Goal: Information Seeking & Learning: Learn about a topic

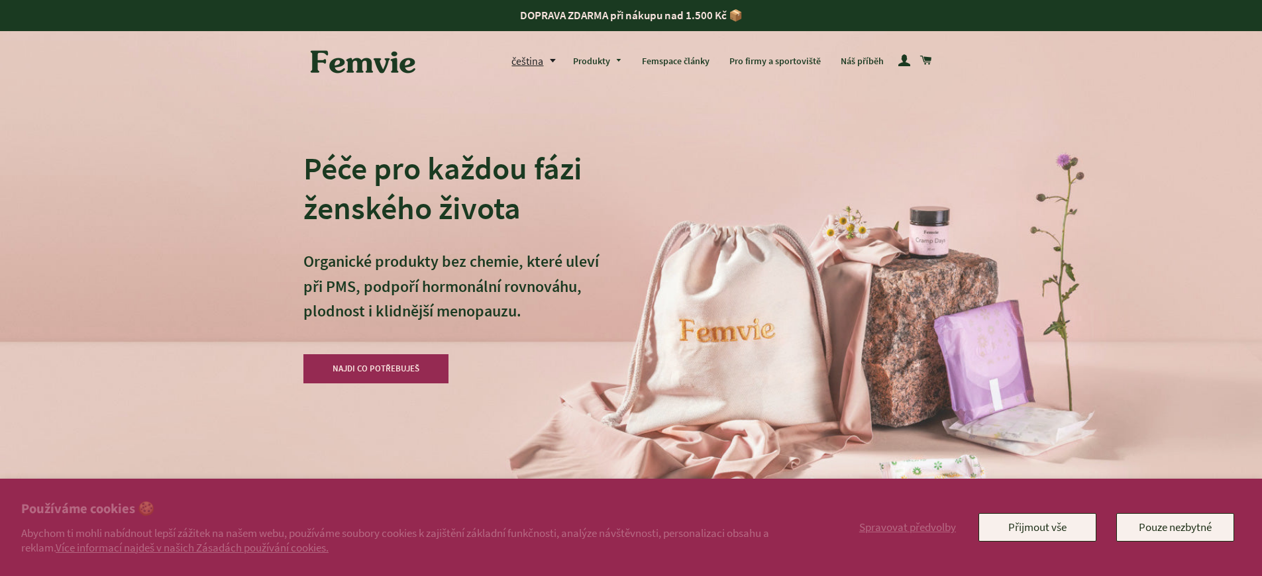
click at [408, 510] on h2 "Používáme cookies 🍪" at bounding box center [408, 509] width 775 height 19
click at [651, 219] on div "Péče pro každou fázi ženského života Organické produkty bez chemie, které uleví…" at bounding box center [631, 288] width 656 height 576
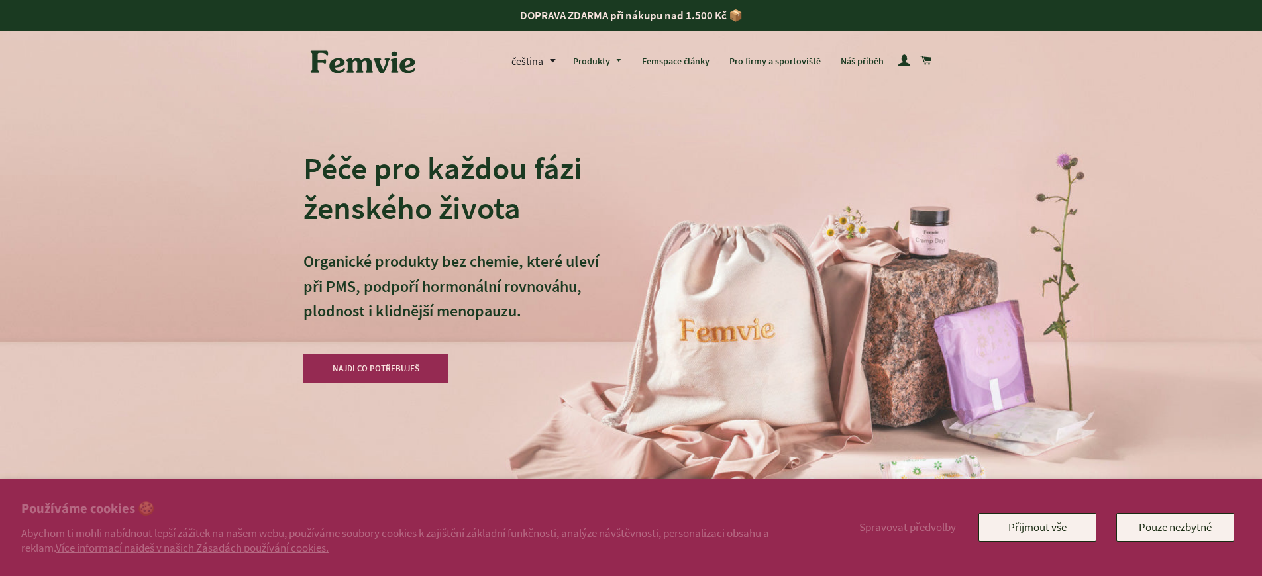
click at [408, 510] on h2 "Používáme cookies 🍪" at bounding box center [408, 509] width 775 height 19
click at [197, 547] on link "Více informací najdeš v našich Zásadách používání cookies." at bounding box center [192, 548] width 273 height 15
click at [408, 510] on h2 "Používáme cookies 🍪" at bounding box center [408, 509] width 775 height 19
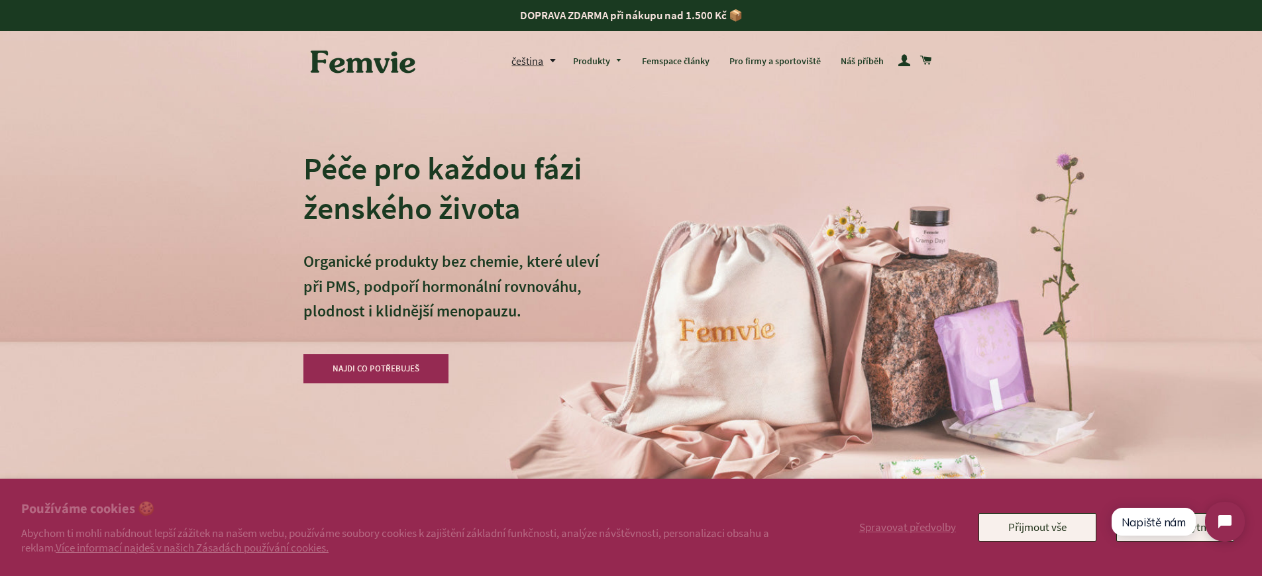
click at [408, 510] on h2 "Používáme cookies 🍪" at bounding box center [408, 509] width 775 height 19
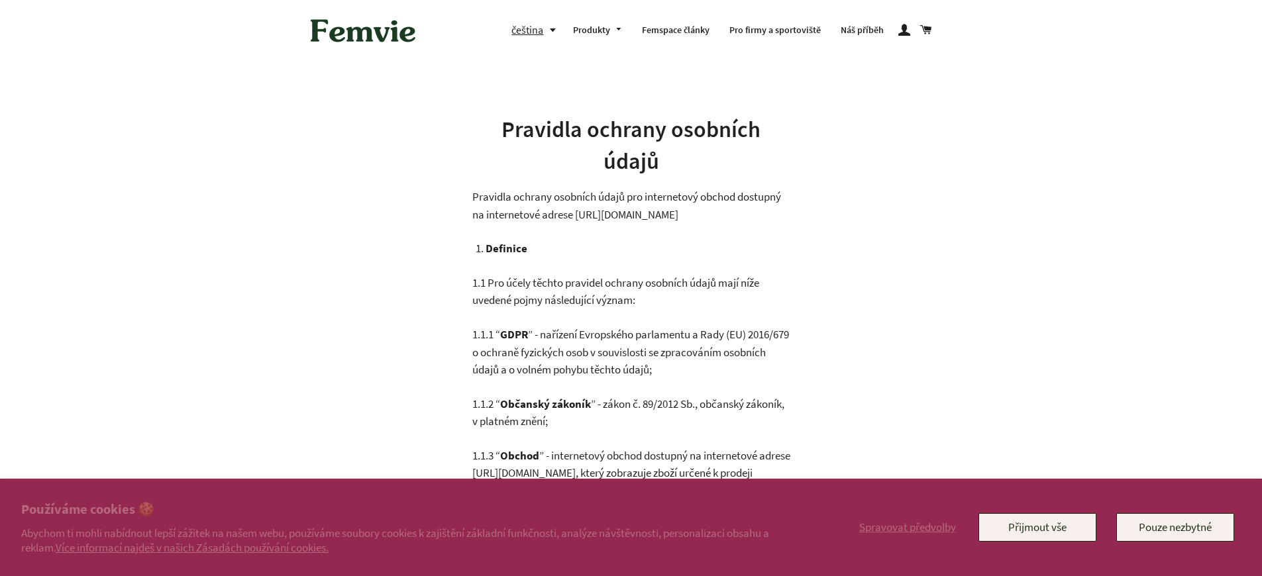
click at [408, 510] on h2 "Používáme cookies 🍪" at bounding box center [408, 509] width 775 height 19
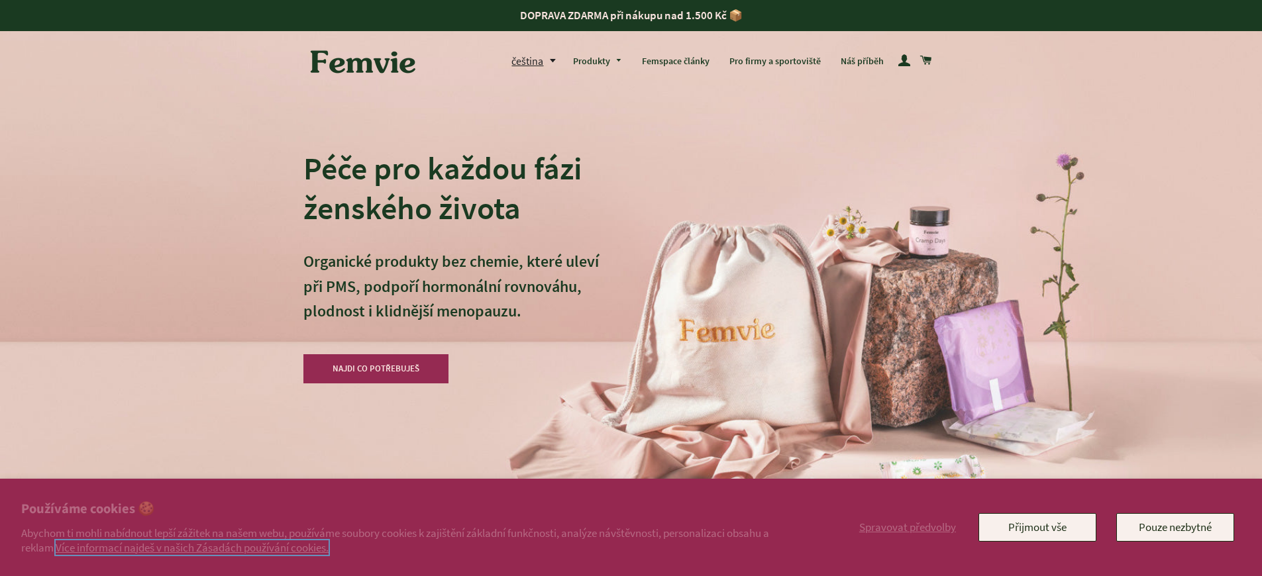
click at [197, 547] on link "Více informací najdeš v našich Zásadách používání cookies." at bounding box center [192, 548] width 273 height 15
click at [408, 510] on h2 "Používáme cookies 🍪" at bounding box center [408, 509] width 775 height 19
click at [197, 547] on link "Více informací najdeš v našich Zásadách používání cookies." at bounding box center [192, 548] width 273 height 15
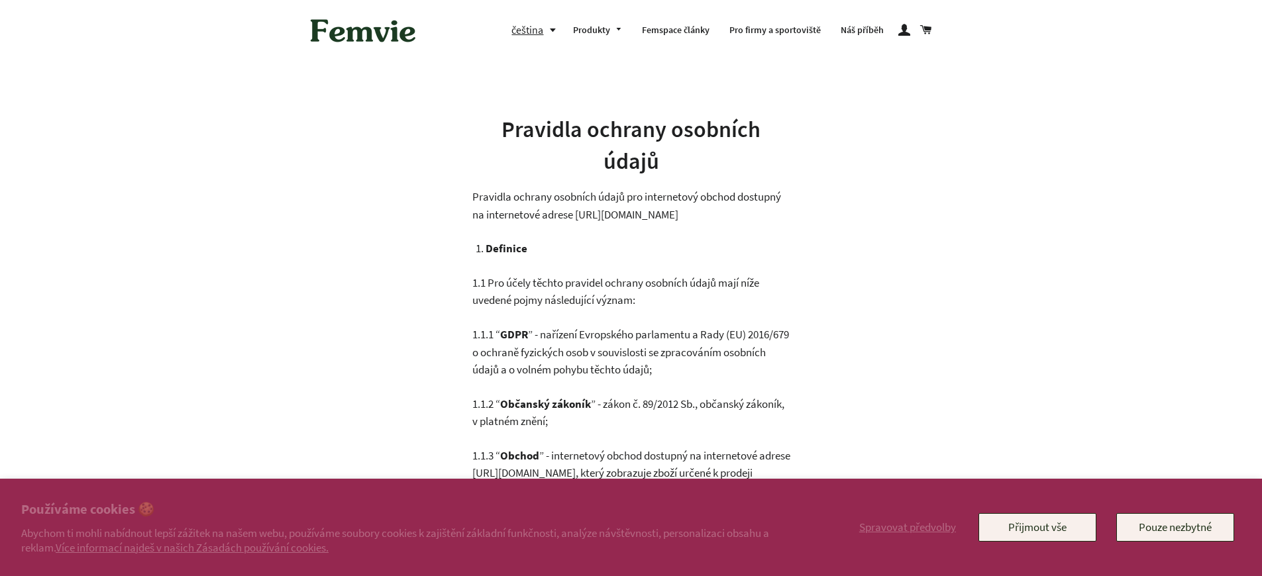
click at [584, 553] on p "Abychom ti mohli nabídnout lepší zážitek na našem webu, používáme soubory cooki…" at bounding box center [408, 540] width 775 height 29
click at [408, 510] on h2 "Používáme cookies 🍪" at bounding box center [408, 509] width 775 height 19
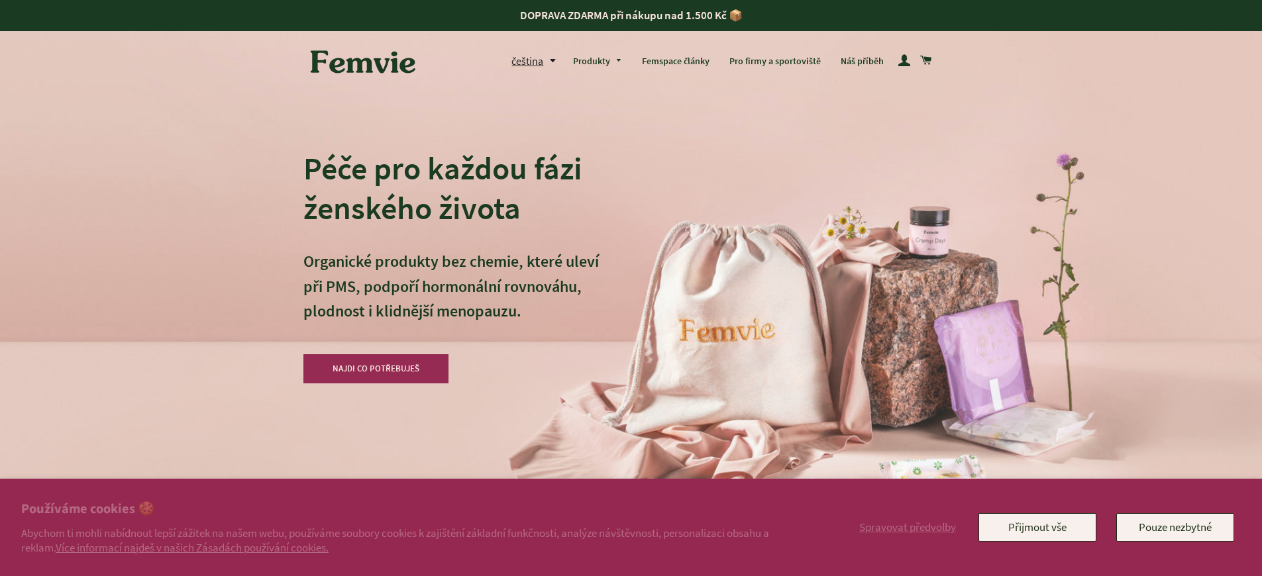
click at [408, 510] on h2 "Používáme cookies 🍪" at bounding box center [408, 509] width 775 height 19
click at [197, 547] on link "Více informací najdeš v našich Zásadách používání cookies." at bounding box center [192, 548] width 273 height 15
click at [408, 510] on h2 "Používáme cookies 🍪" at bounding box center [408, 509] width 775 height 19
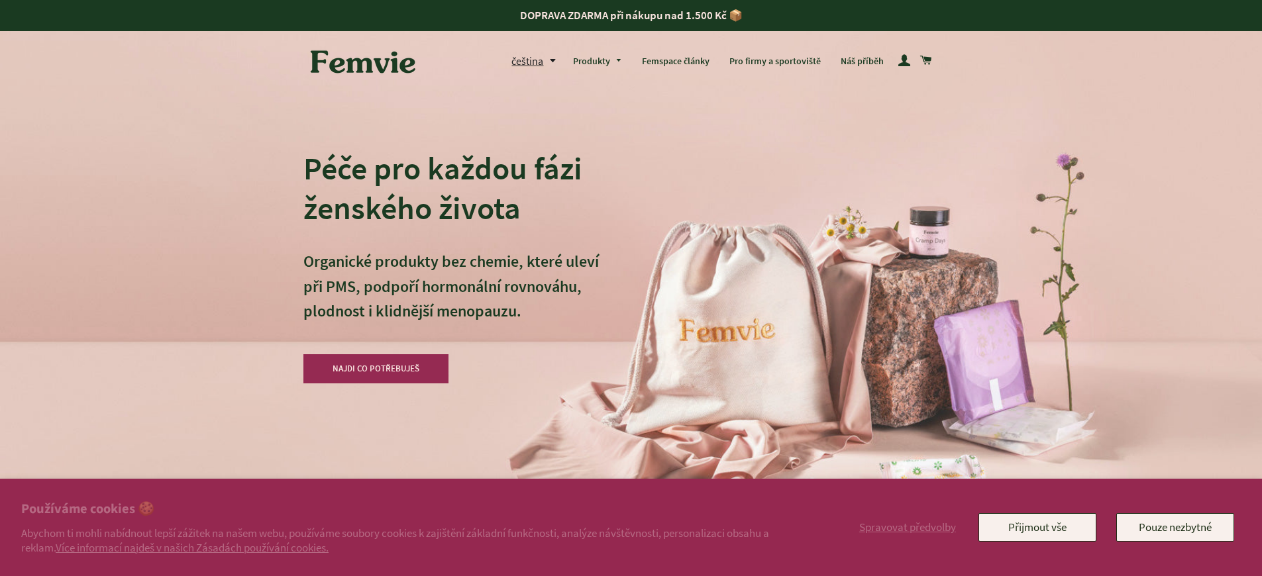
click at [408, 510] on h2 "Používáme cookies 🍪" at bounding box center [408, 509] width 775 height 19
click at [197, 547] on link "Více informací najdeš v našich Zásadách používání cookies." at bounding box center [192, 548] width 273 height 15
click at [408, 510] on h2 "Používáme cookies 🍪" at bounding box center [408, 509] width 775 height 19
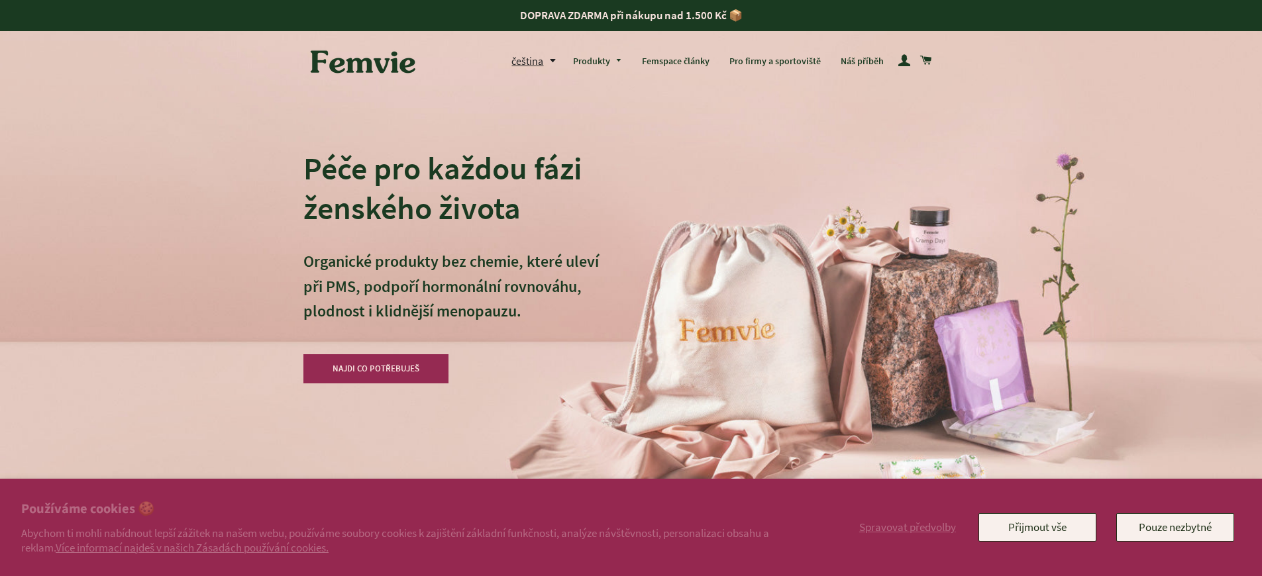
click at [651, 219] on div "Péče pro každou fázi ženského života Organické produkty bez chemie, které uleví…" at bounding box center [631, 288] width 656 height 576
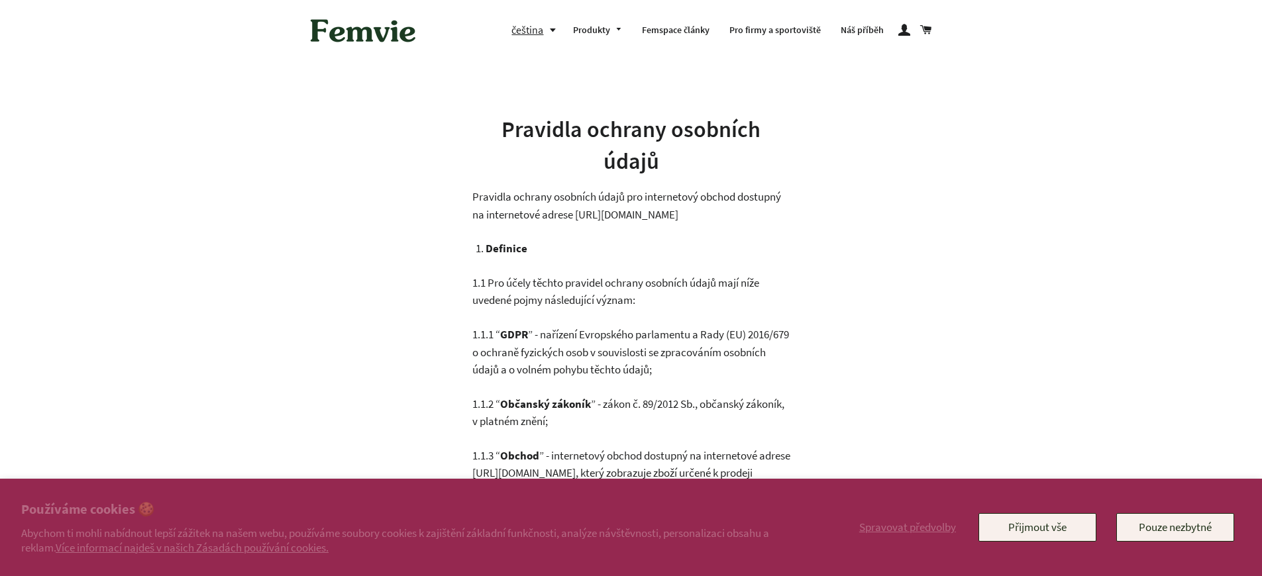
click at [408, 510] on h2 "Používáme cookies 🍪" at bounding box center [408, 509] width 775 height 19
click at [197, 547] on link "Více informací najdeš v našich Zásadách používání cookies." at bounding box center [192, 548] width 273 height 15
click at [584, 553] on p "Abychom ti mohli nabídnout lepší zážitek na našem webu, používáme soubory cooki…" at bounding box center [408, 540] width 775 height 29
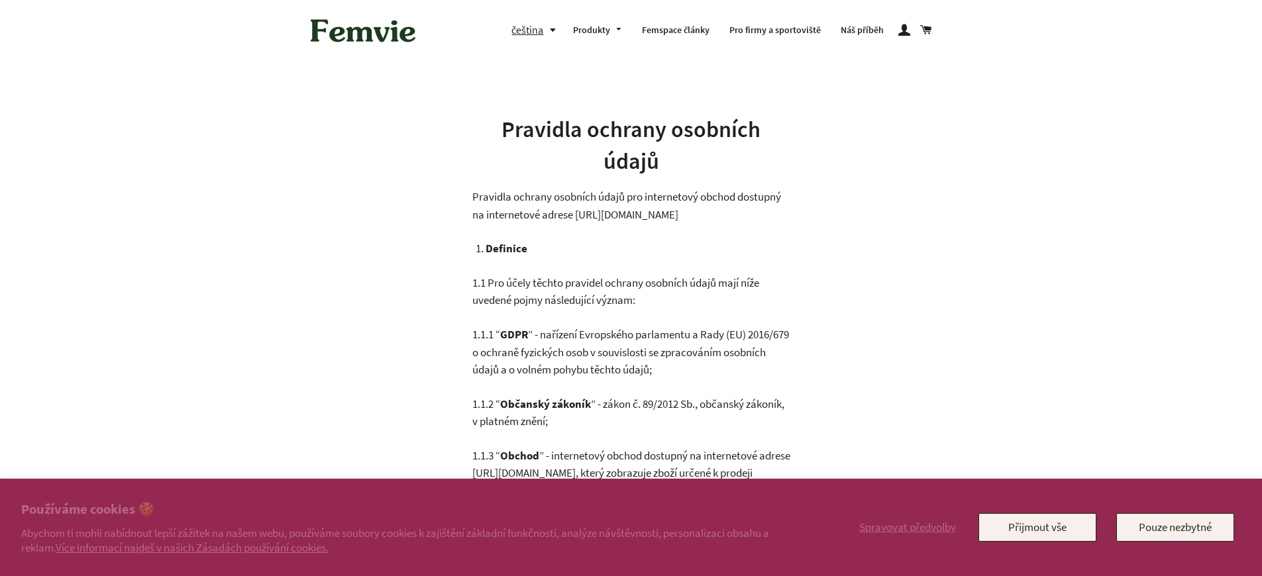
click at [408, 510] on h2 "Používáme cookies 🍪" at bounding box center [408, 509] width 775 height 19
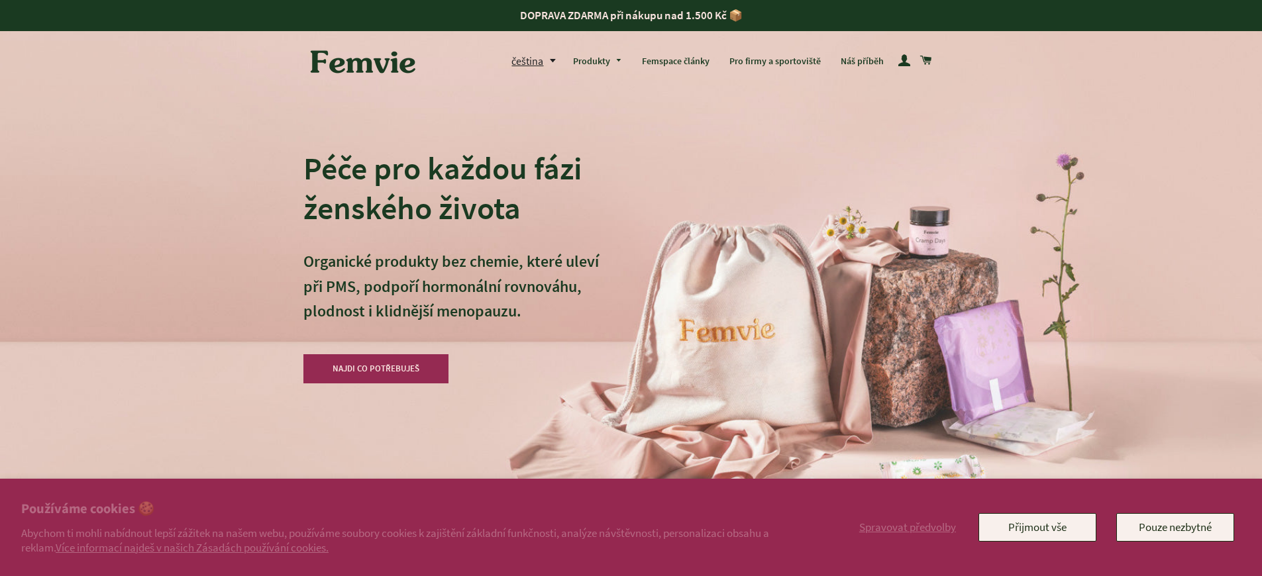
click at [408, 510] on h2 "Používáme cookies 🍪" at bounding box center [408, 509] width 775 height 19
click at [651, 219] on div "Péče pro každou fázi ženského života Organické produkty bez chemie, které uleví…" at bounding box center [631, 288] width 656 height 576
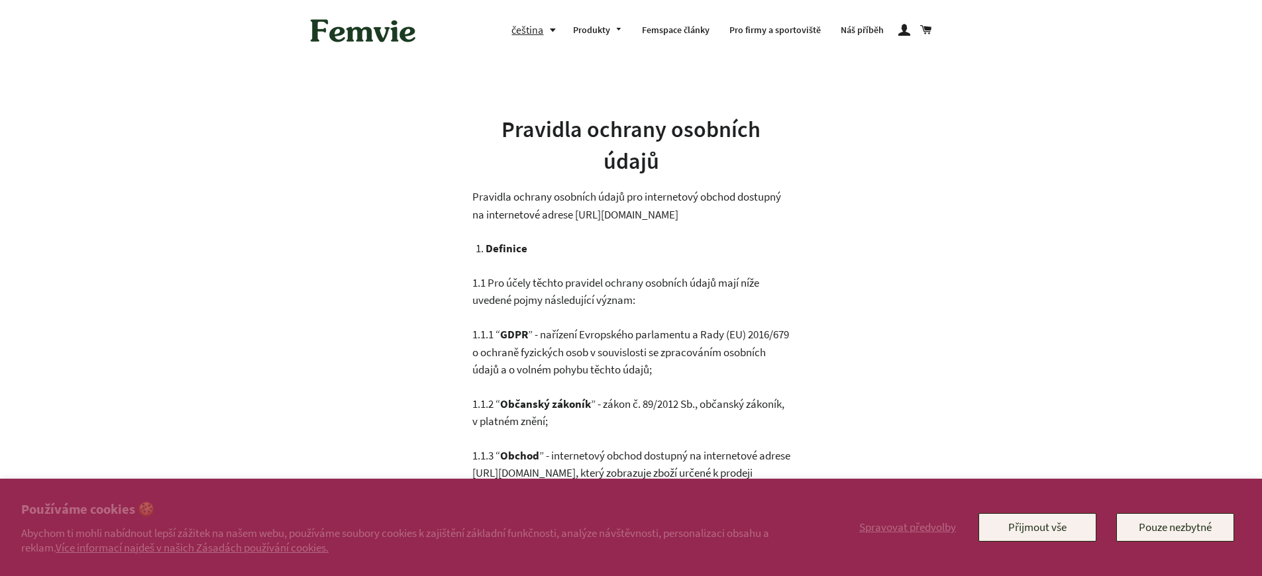
click at [584, 553] on p "Abychom ti mohli nabídnout lepší zážitek na našem webu, používáme soubory cooki…" at bounding box center [408, 540] width 775 height 29
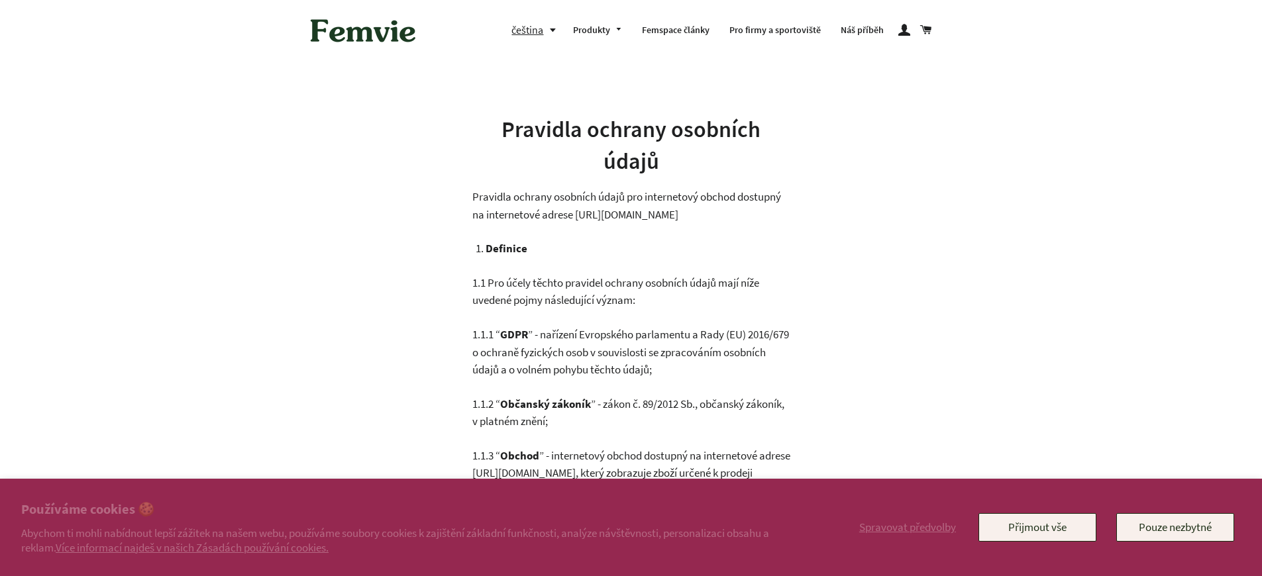
click at [197, 547] on link "Více informací najdeš v našich Zásadách používání cookies." at bounding box center [192, 548] width 273 height 15
